Goal: Navigation & Orientation: Find specific page/section

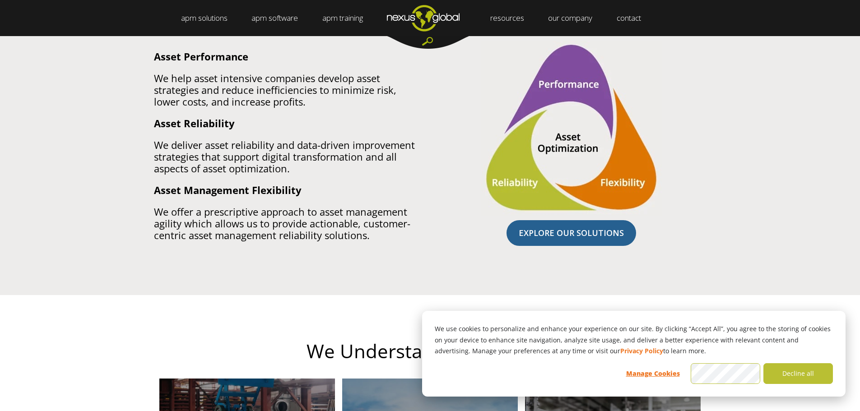
scroll to position [813, 0]
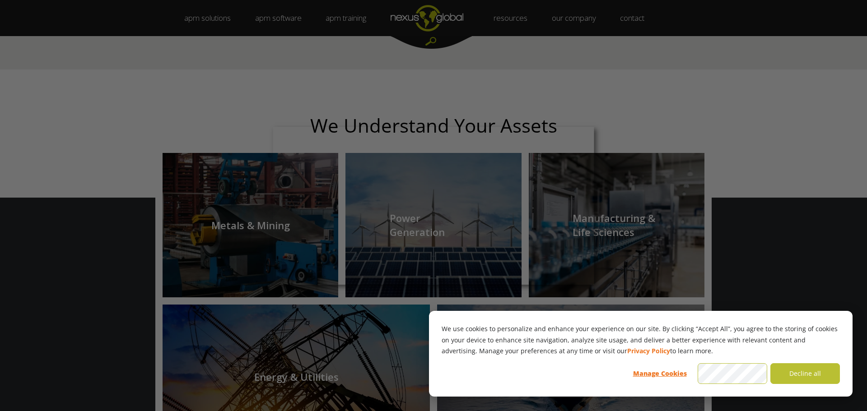
click at [602, 108] on div at bounding box center [438, 207] width 876 height 415
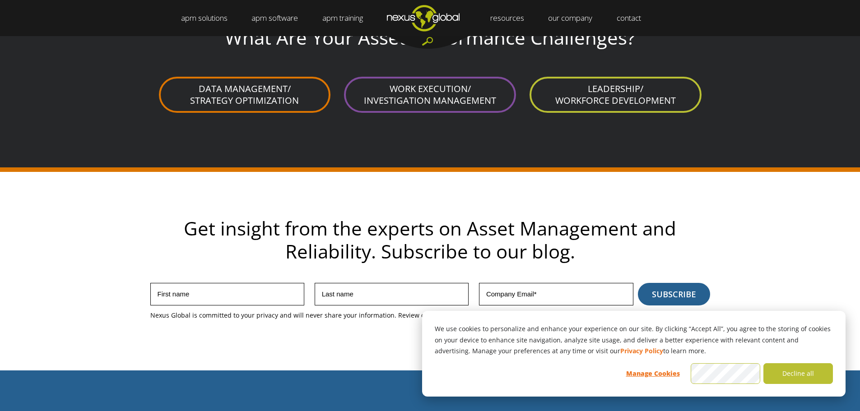
scroll to position [2438, 0]
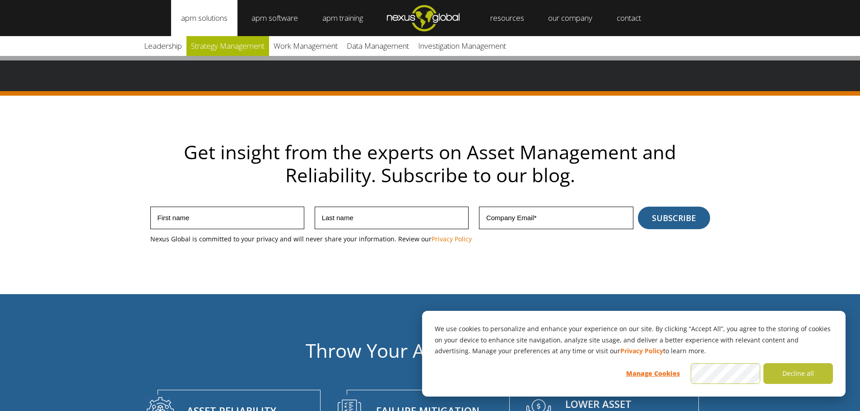
click at [232, 47] on link "Strategy Management" at bounding box center [227, 46] width 83 height 20
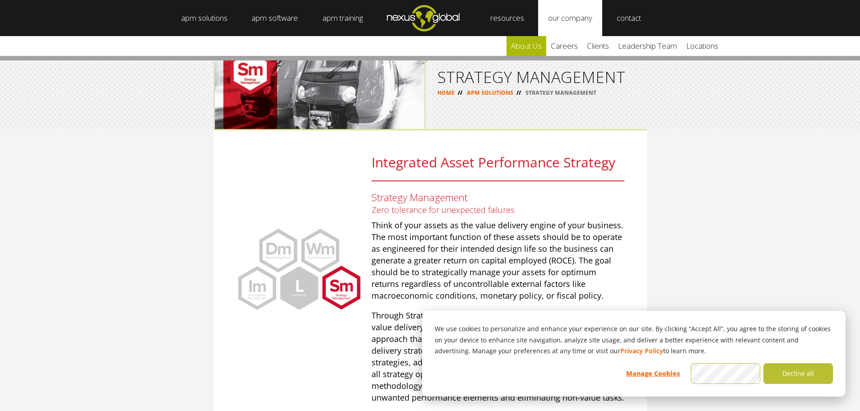
click at [530, 48] on link "about us" at bounding box center [527, 46] width 40 height 20
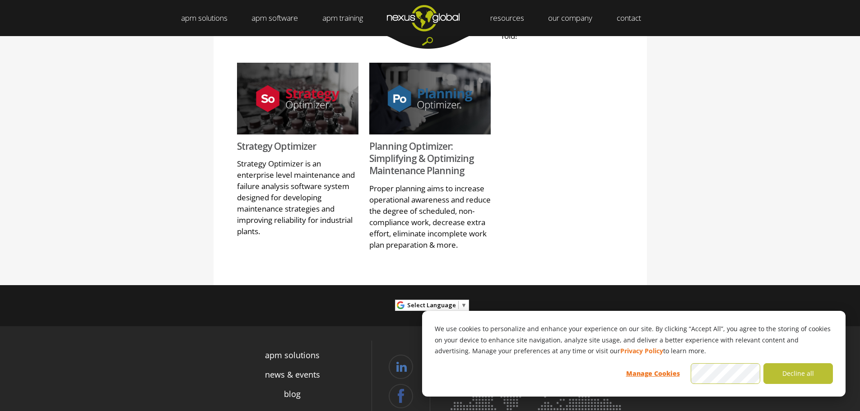
scroll to position [1174, 0]
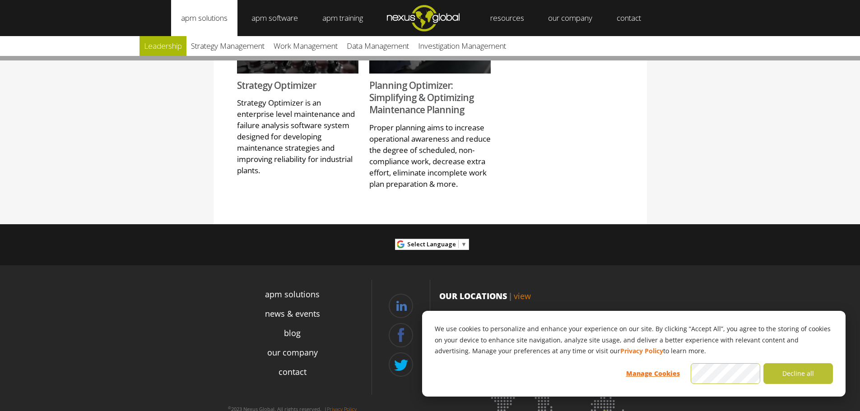
click at [165, 47] on link "Leadership" at bounding box center [163, 46] width 47 height 20
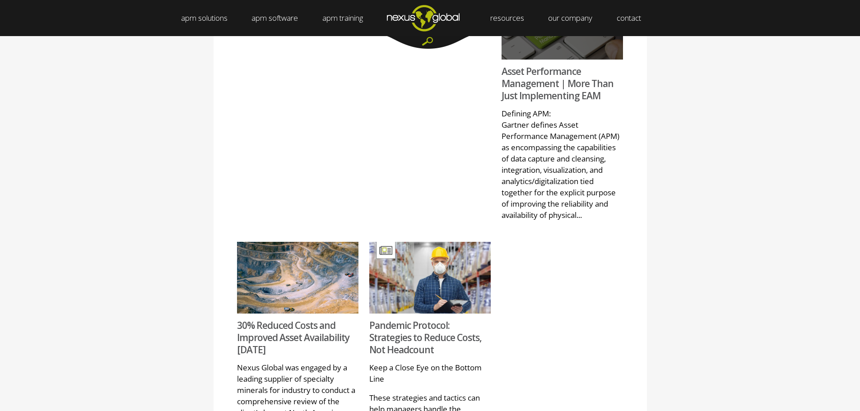
scroll to position [909, 0]
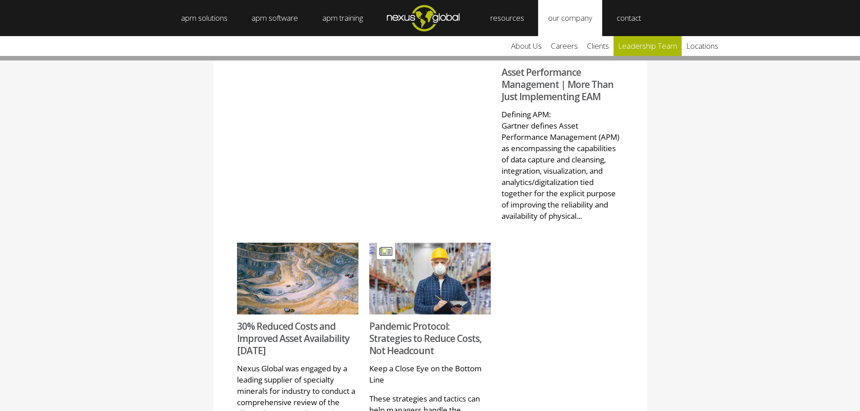
click at [649, 48] on link "leadership team" at bounding box center [648, 46] width 68 height 20
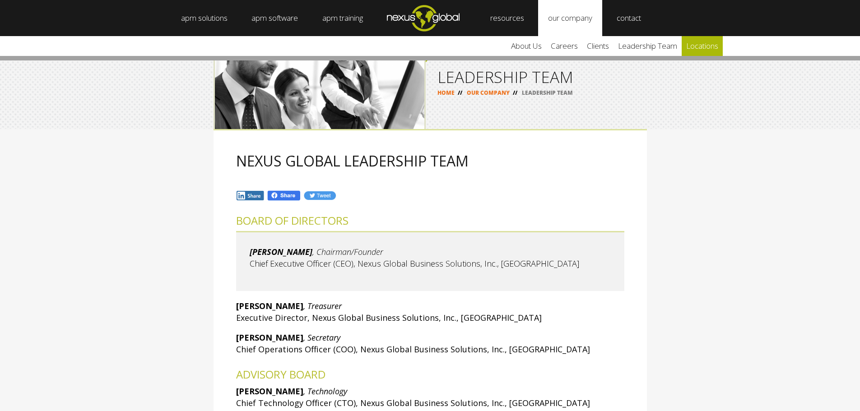
click at [718, 43] on link "locations" at bounding box center [702, 46] width 41 height 20
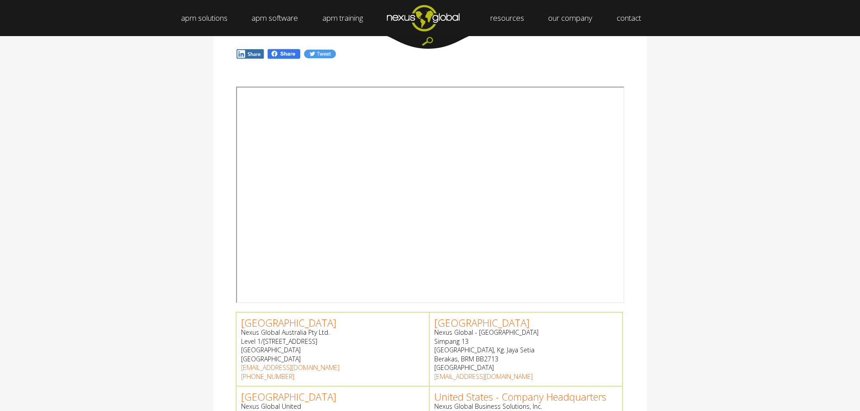
scroll to position [90, 0]
